Goal: Information Seeking & Learning: Learn about a topic

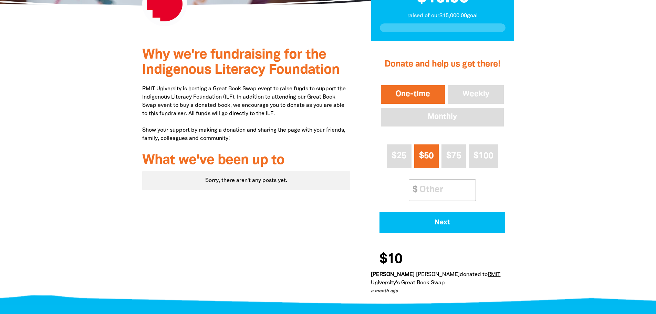
click at [152, 99] on p "RMIT University is hosting a Great Book Swap event to raise funds to support th…" at bounding box center [246, 114] width 208 height 58
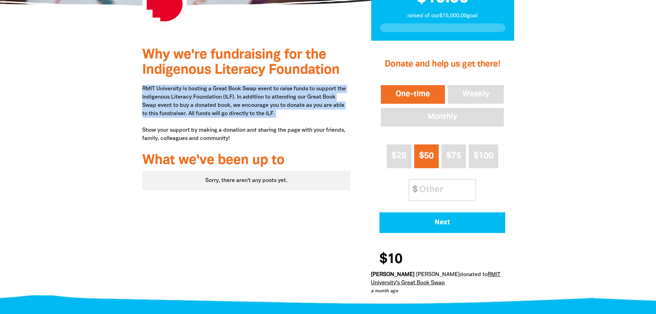
click at [152, 99] on p "RMIT University is hosting a Great Book Swap event to raise funds to support th…" at bounding box center [246, 114] width 208 height 58
click at [153, 99] on p "RMIT University is hosting a Great Book Swap event to raise funds to support th…" at bounding box center [246, 114] width 208 height 58
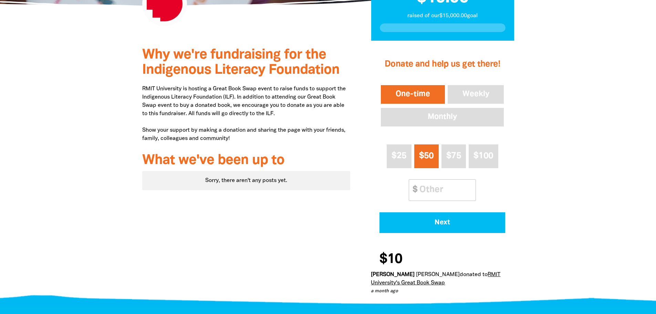
click at [152, 96] on p "RMIT University is hosting a Great Book Swap event to raise funds to support th…" at bounding box center [246, 114] width 208 height 58
click at [215, 97] on p "RMIT University is hosting a Great Book Swap event to raise funds to support th…" at bounding box center [246, 114] width 208 height 58
copy p "Indigenous Literacy Foundation"
